Goal: Task Accomplishment & Management: Manage account settings

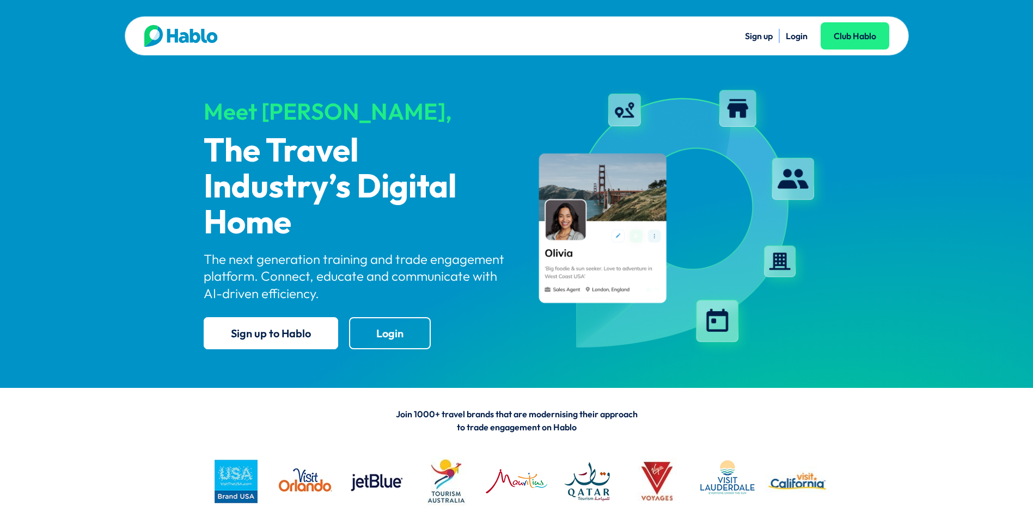
click at [797, 38] on link "Login" at bounding box center [797, 35] width 22 height 11
click at [798, 36] on link "Login" at bounding box center [797, 35] width 22 height 11
click at [797, 37] on link "Login" at bounding box center [797, 35] width 22 height 11
